Goal: Navigation & Orientation: Find specific page/section

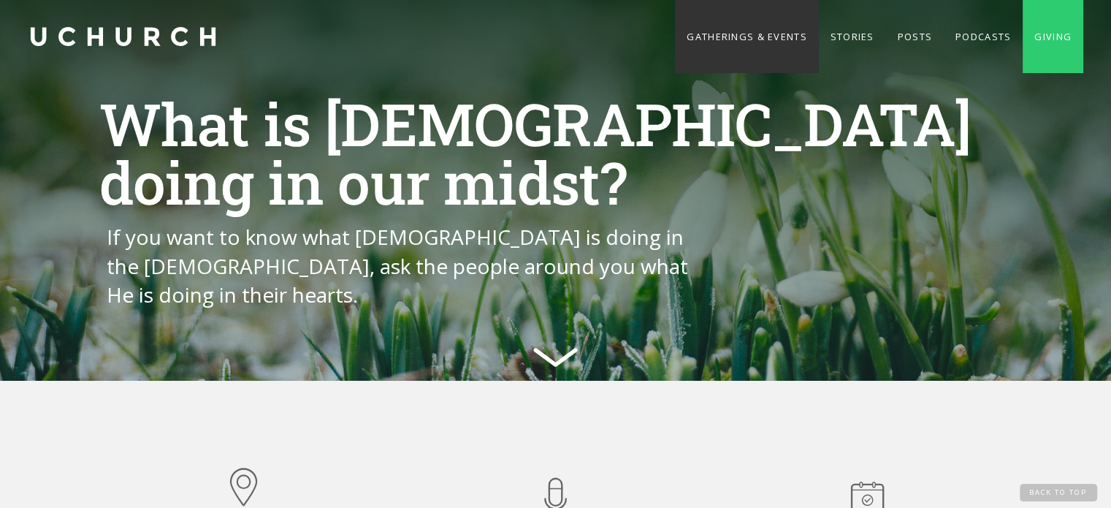
click at [753, 33] on link "Gatherings & Events" at bounding box center [746, 36] width 143 height 73
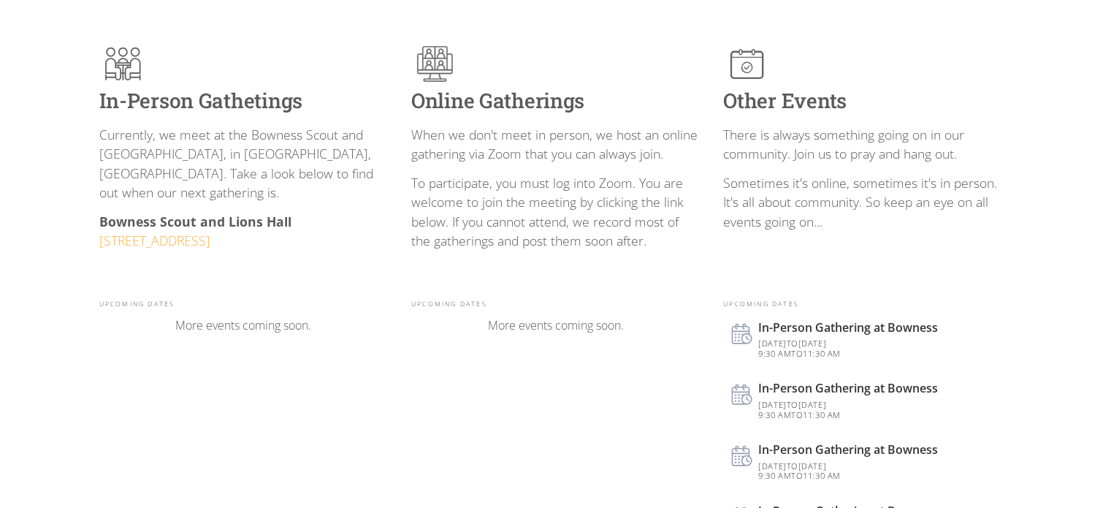
scroll to position [362, 0]
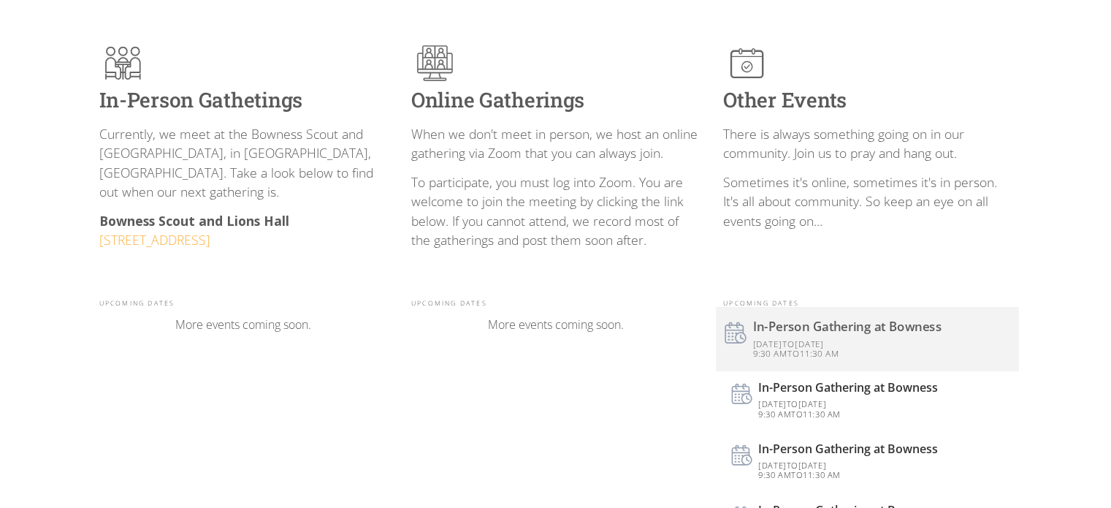
click at [830, 334] on div "Sep 7, 2025 to Sep 7, 2025 9:30 am to 11:30 am" at bounding box center [881, 346] width 257 height 25
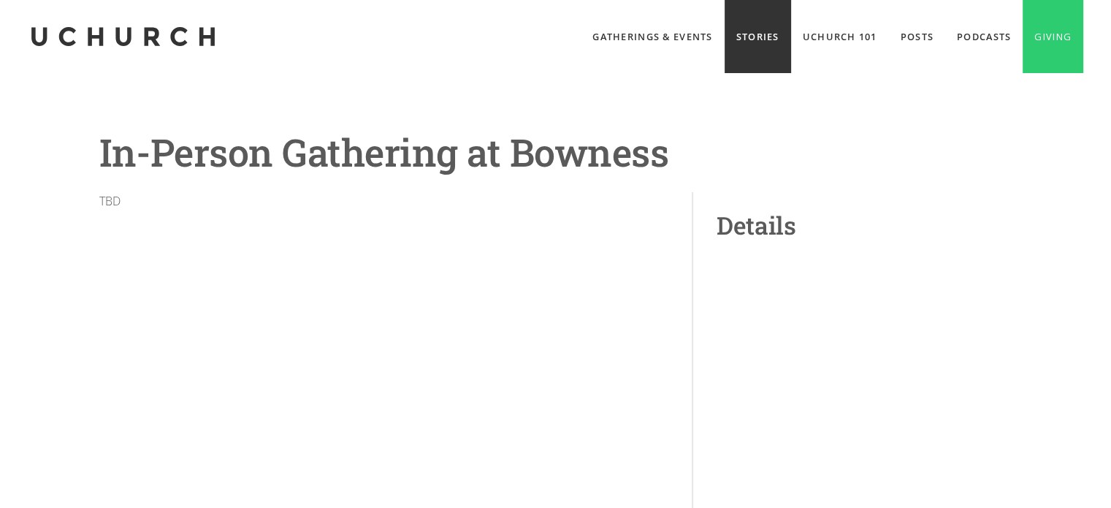
click at [751, 39] on link "Stories" at bounding box center [757, 36] width 66 height 73
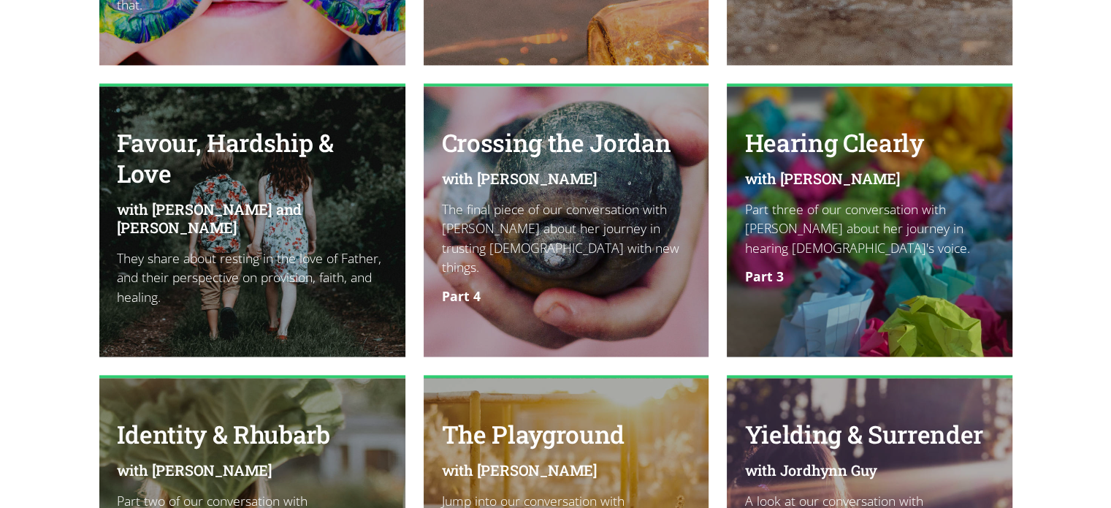
scroll to position [1798, 0]
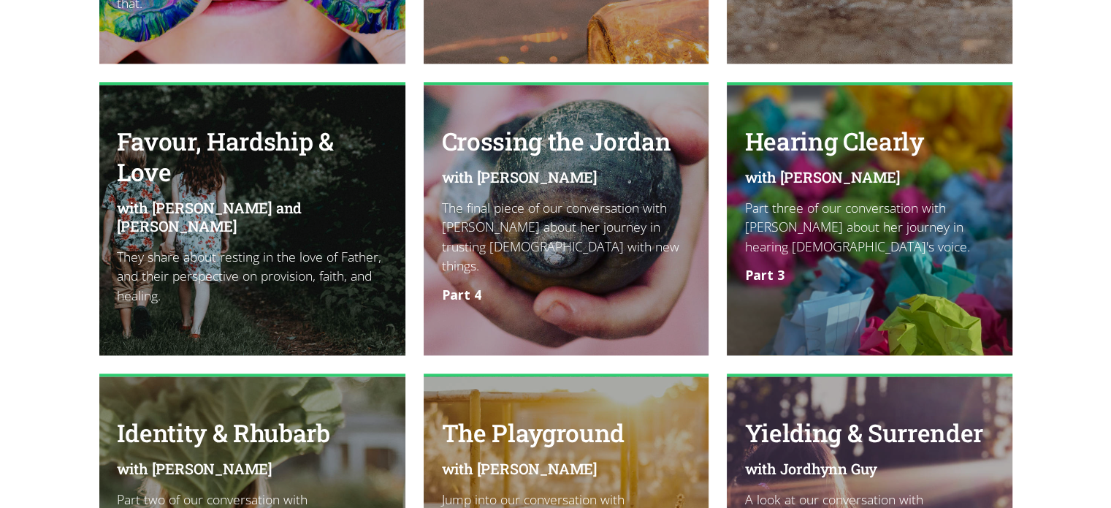
click at [268, 247] on p "They share about resting in the love of Father, and their perspective on provis…" at bounding box center [253, 276] width 272 height 58
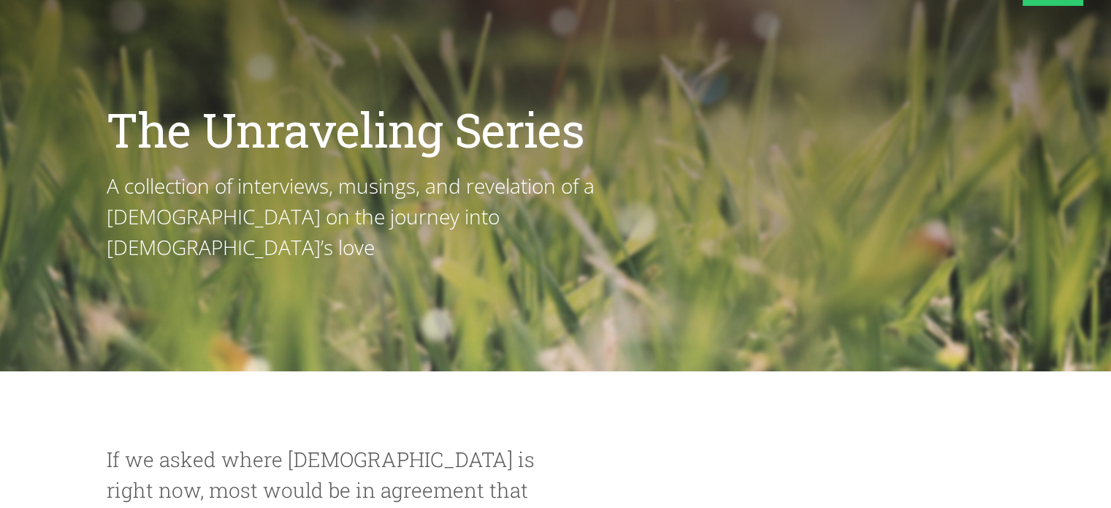
scroll to position [0, 0]
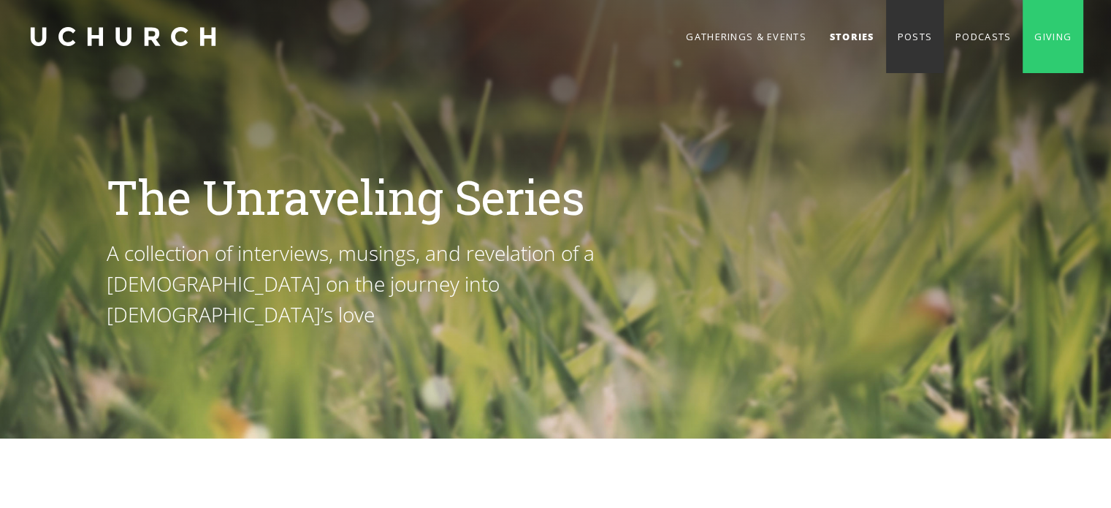
click at [898, 47] on link "Posts" at bounding box center [915, 36] width 58 height 73
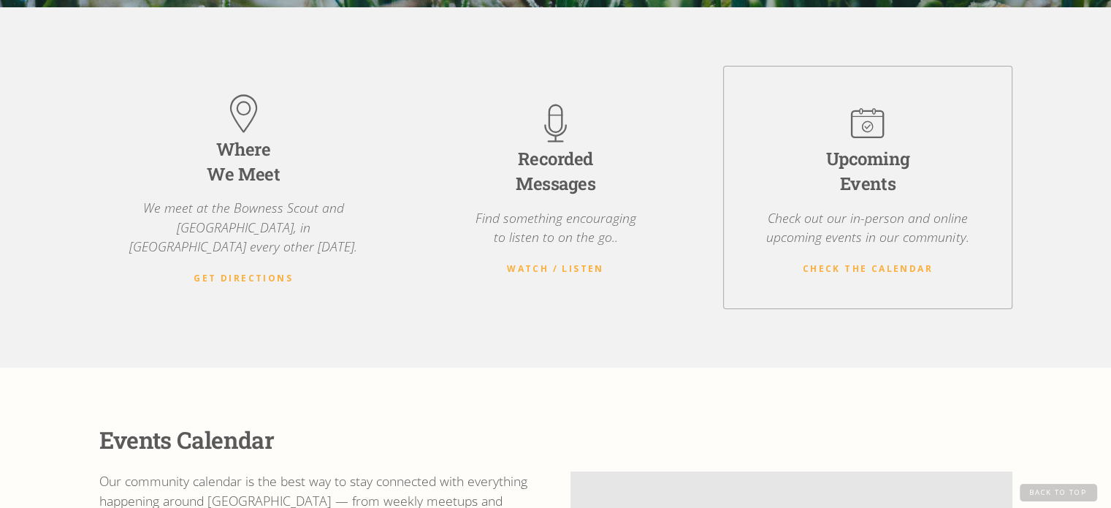
scroll to position [377, 0]
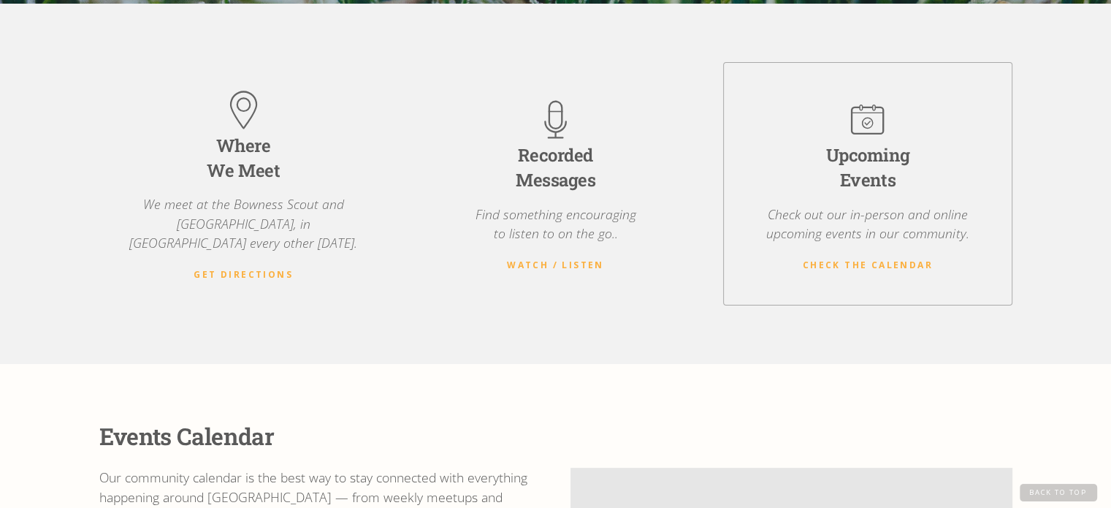
click at [857, 218] on p "Check out our in-person and online upcoming events in our community." at bounding box center [867, 223] width 252 height 39
click at [857, 261] on div "Upcoming Events Check out our in-person and online upcoming events in our commu…" at bounding box center [867, 183] width 288 height 243
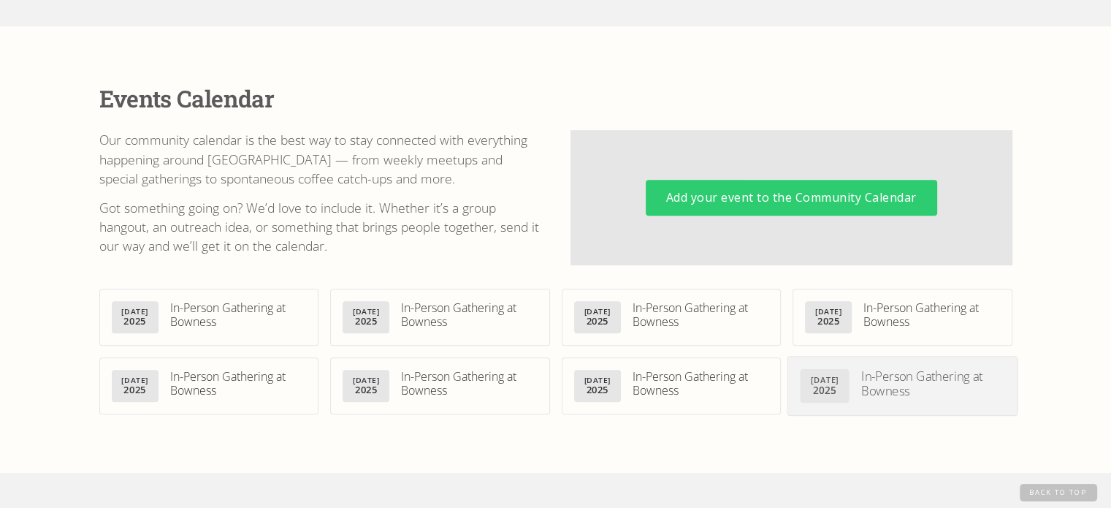
scroll to position [710, 0]
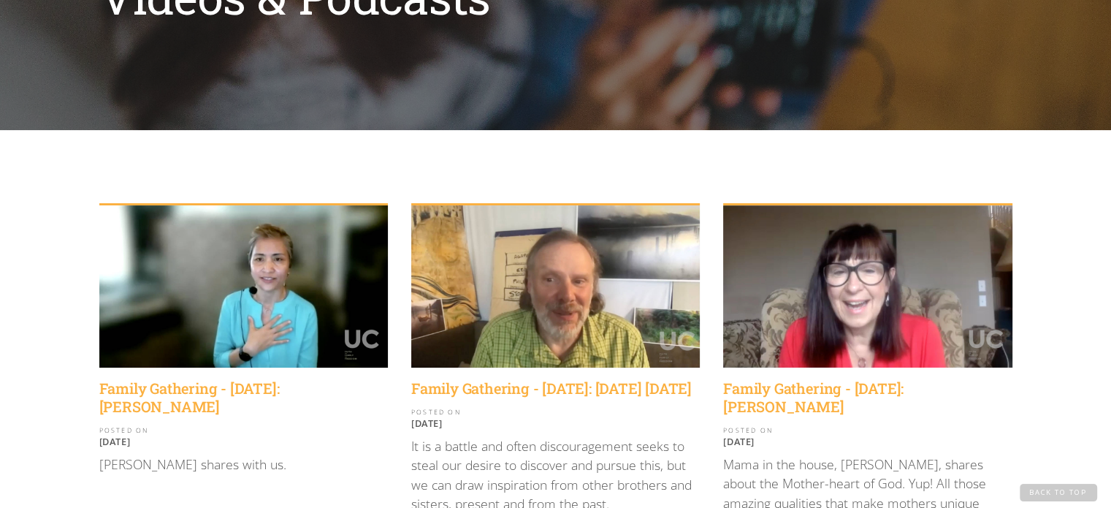
scroll to position [198, 0]
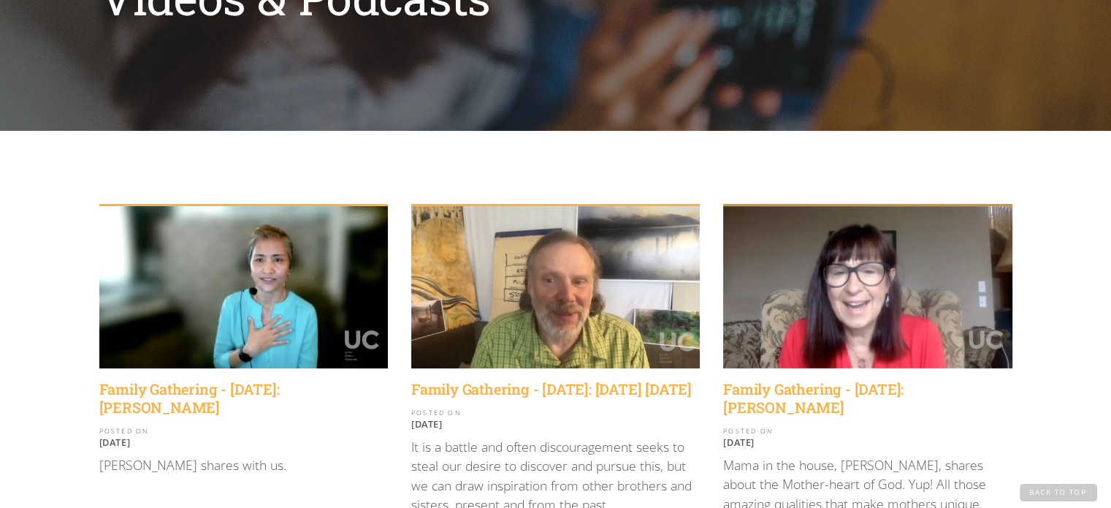
click at [853, 262] on img at bounding box center [867, 287] width 288 height 162
click at [587, 300] on img at bounding box center [555, 287] width 288 height 162
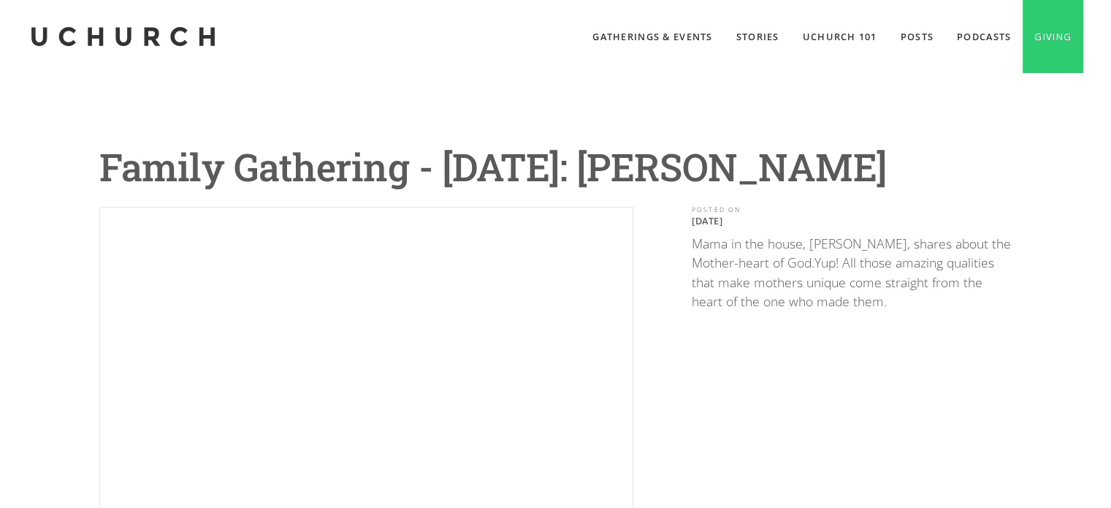
scroll to position [139, 0]
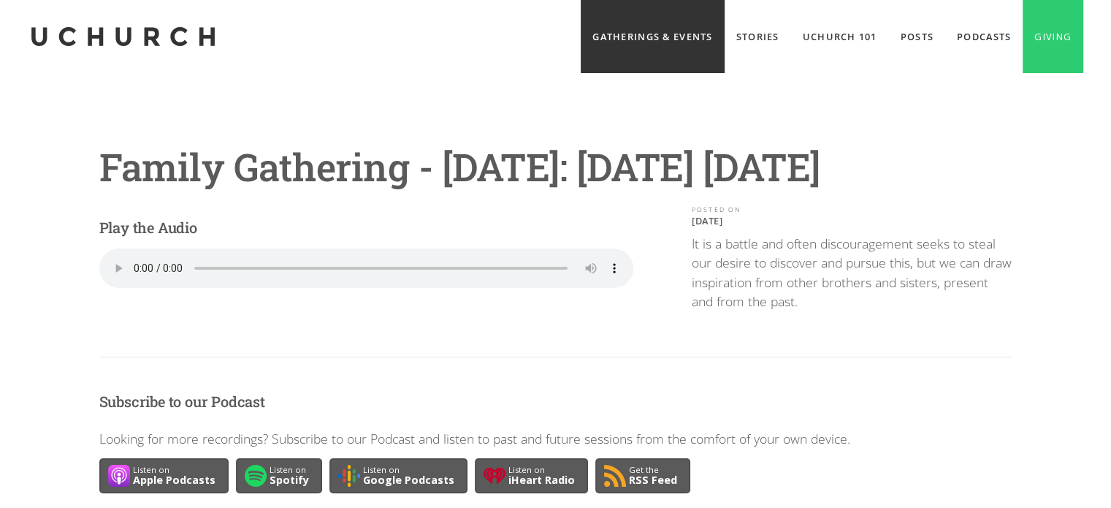
click at [627, 47] on link "Gatherings & Events" at bounding box center [652, 36] width 143 height 73
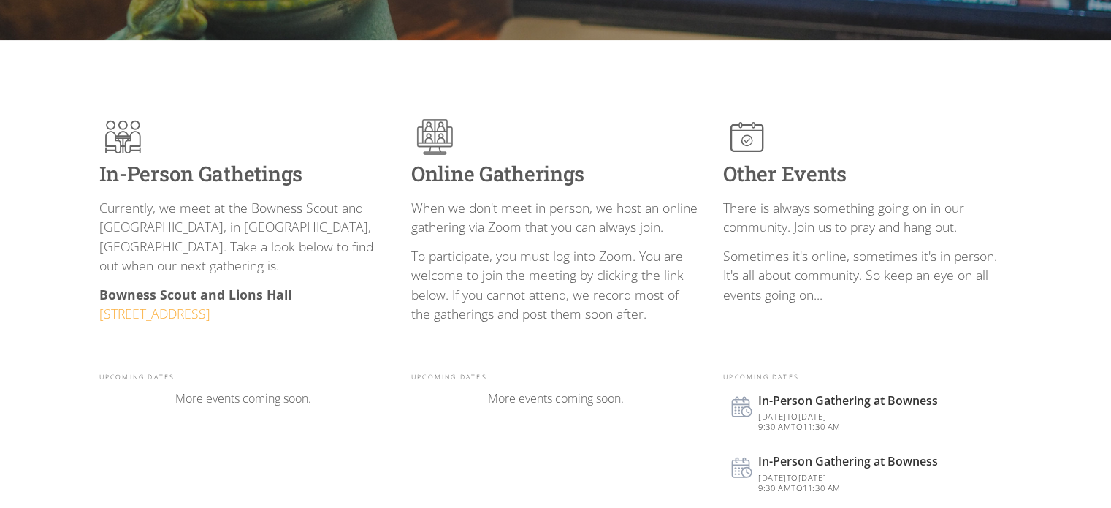
scroll to position [289, 0]
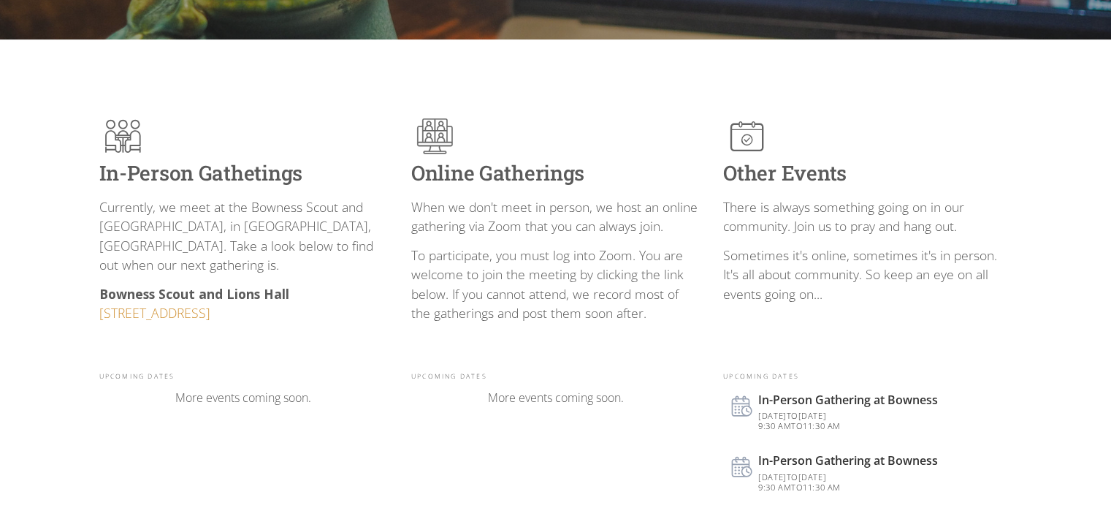
click at [210, 304] on link "[STREET_ADDRESS]" at bounding box center [154, 313] width 111 height 18
